Goal: Check status

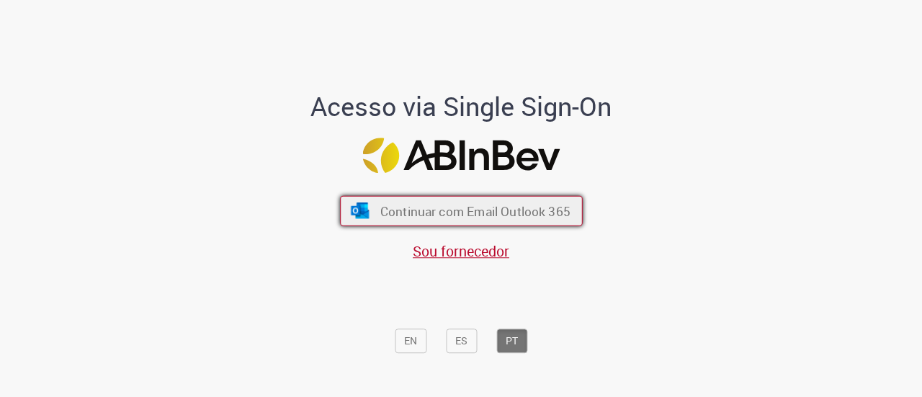
click at [432, 212] on span "Continuar com Email Outlook 365" at bounding box center [475, 210] width 190 height 17
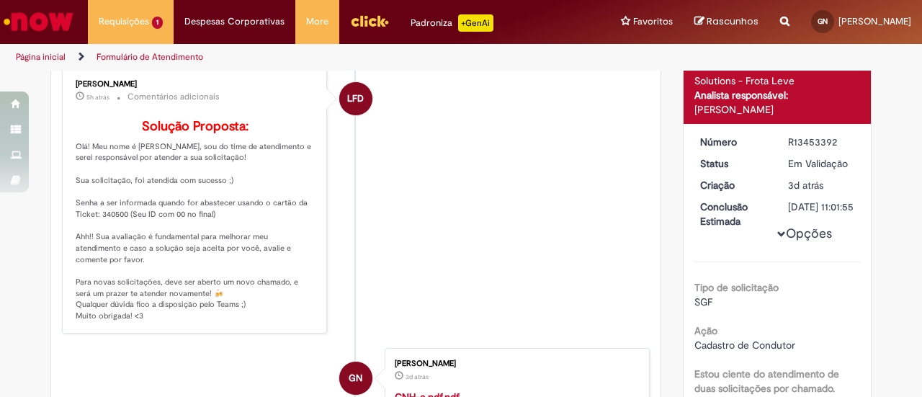
scroll to position [141, 0]
